Goal: Task Accomplishment & Management: Use online tool/utility

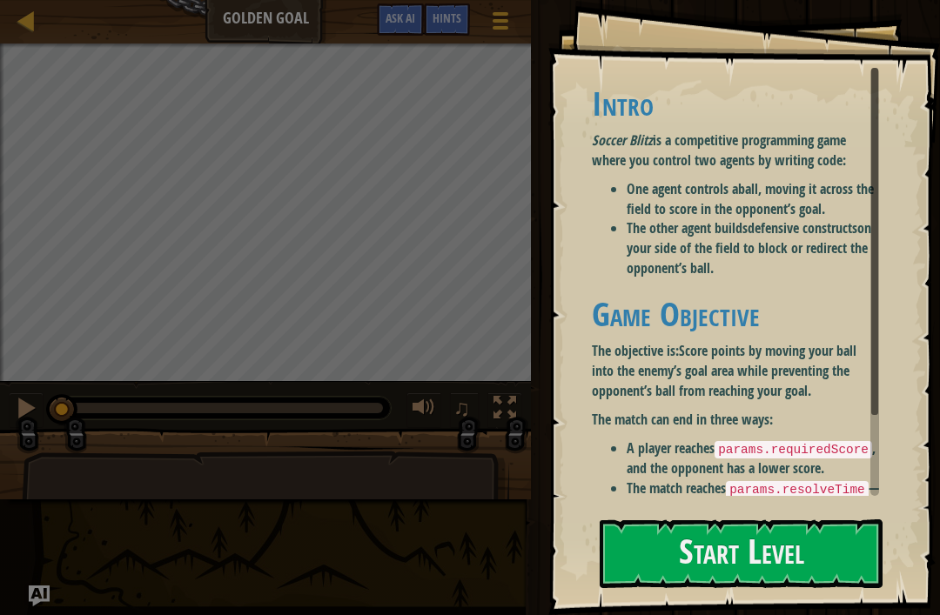
click at [796, 554] on button "Start Level" at bounding box center [741, 554] width 283 height 69
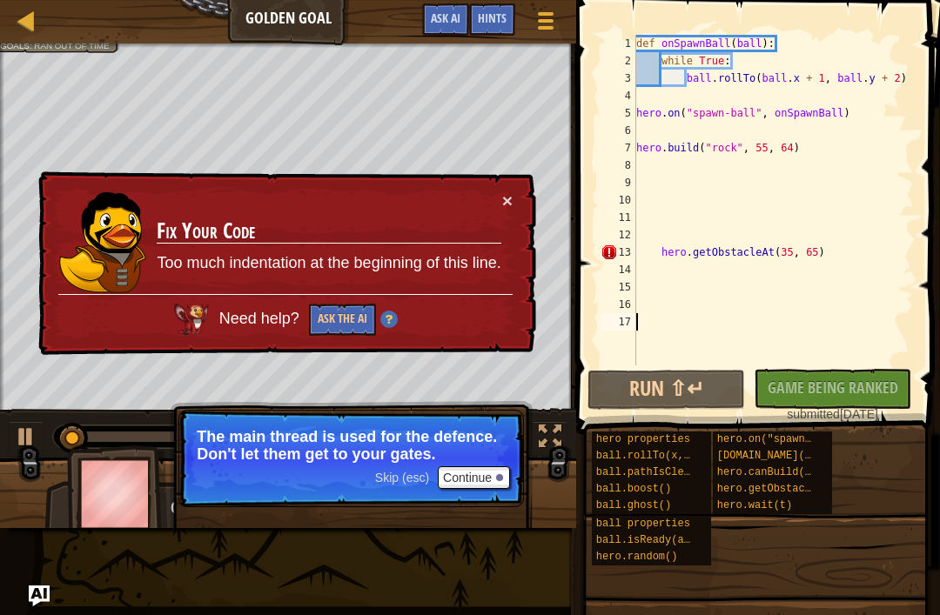
click at [870, 391] on div "No New Code to Rank Rank My Game! Submitting... Submitted for Ranking Failed to…" at bounding box center [824, 396] width 158 height 54
click at [511, 196] on button "×" at bounding box center [507, 201] width 10 height 18
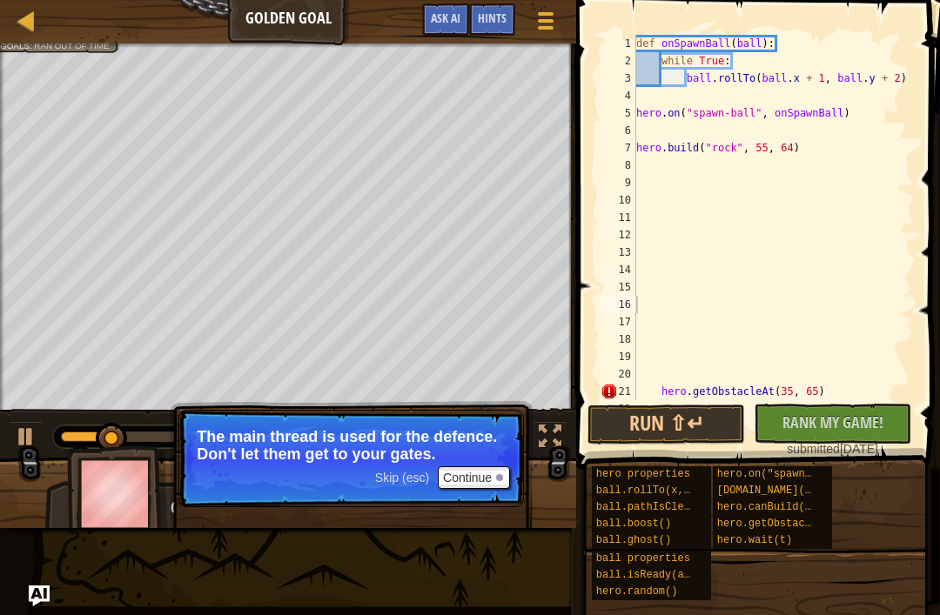
click at [686, 416] on button "Run ⇧↵" at bounding box center [667, 425] width 158 height 40
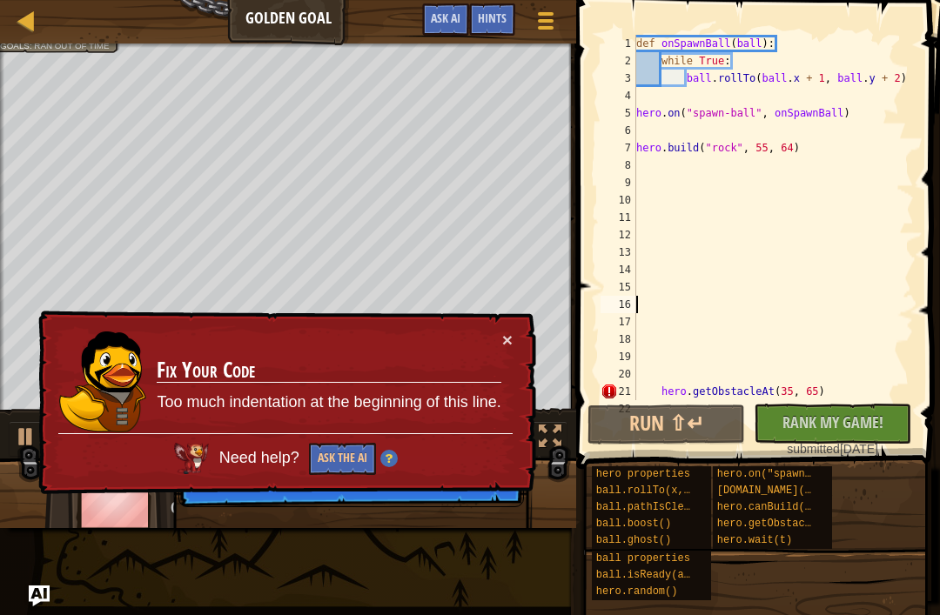
click at [353, 452] on button "Ask the AI" at bounding box center [342, 459] width 67 height 32
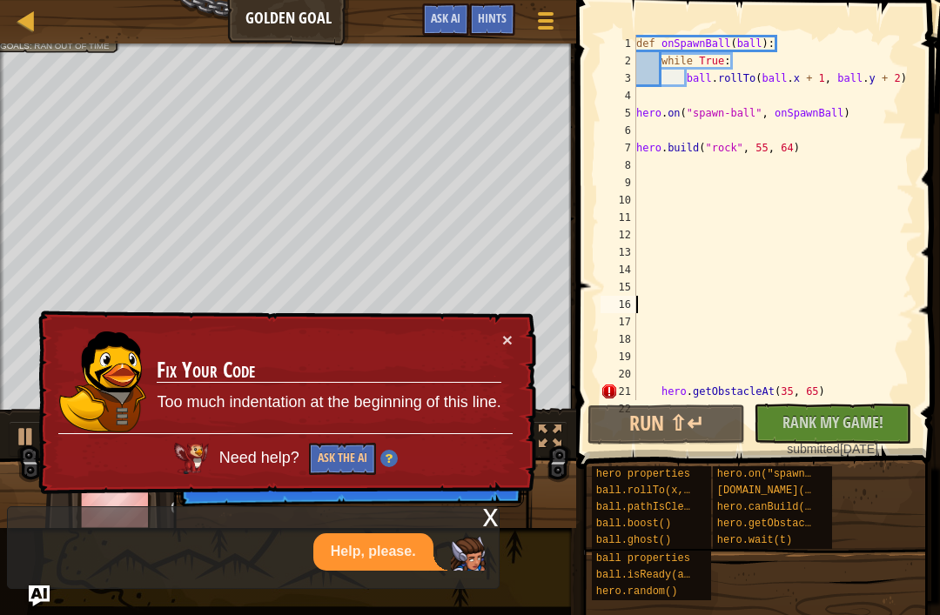
click at [621, 210] on div "11" at bounding box center [619, 217] width 36 height 17
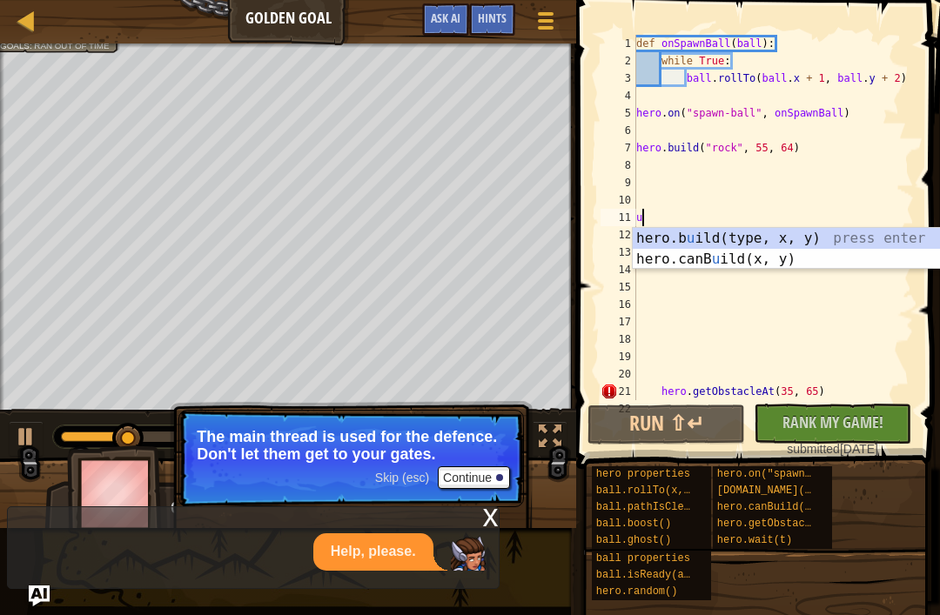
scroll to position [9, 0]
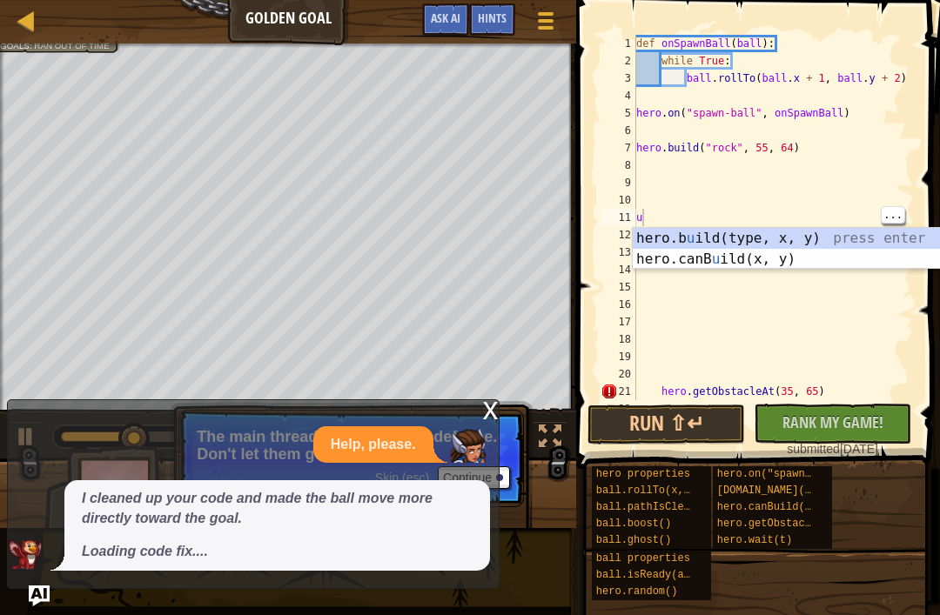
type textarea "u"
click at [852, 427] on span "Rank My Game!" at bounding box center [833, 423] width 101 height 22
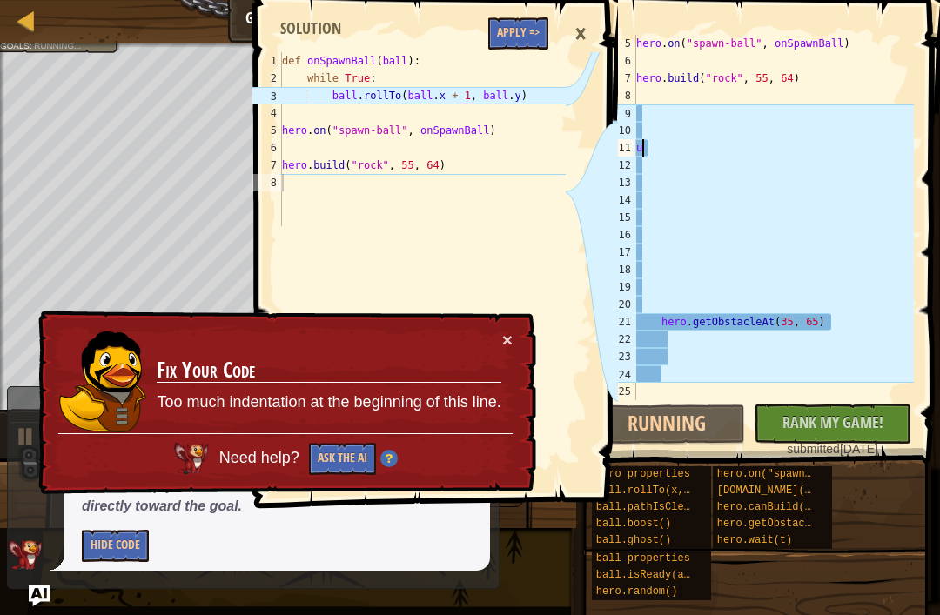
scroll to position [70, 0]
click at [40, 26] on link "Ladder" at bounding box center [39, 22] width 9 height 24
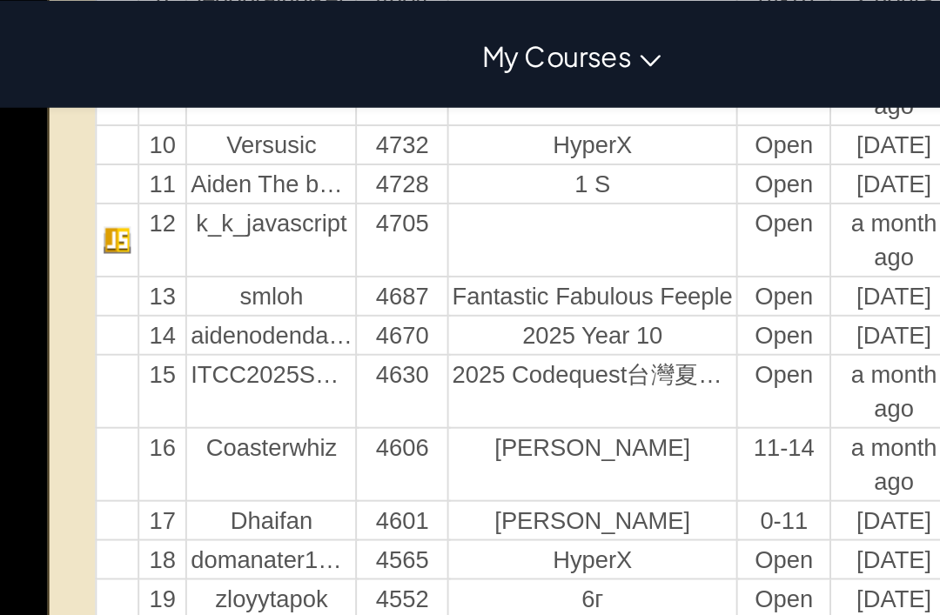
scroll to position [731, 0]
